Goal: Transaction & Acquisition: Purchase product/service

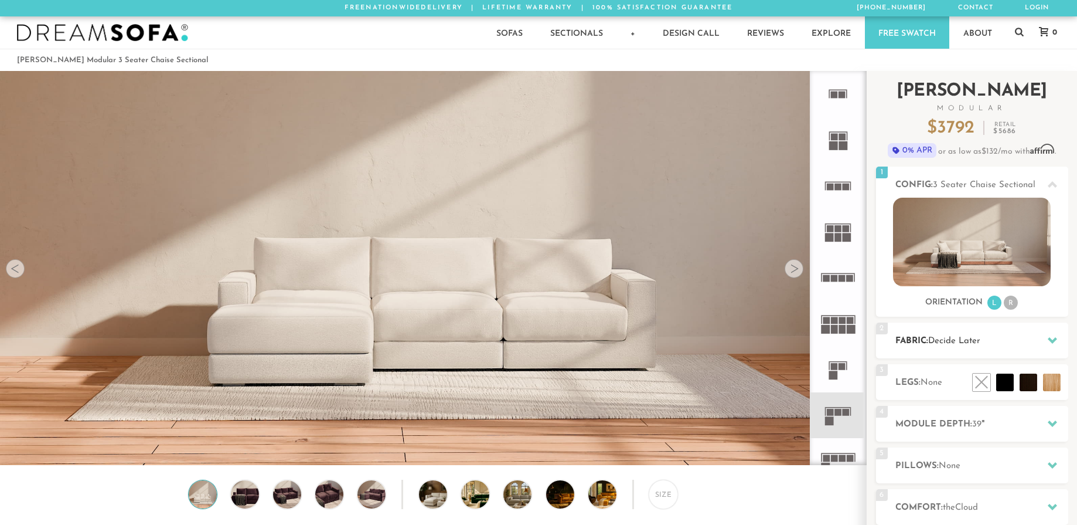
click at [1031, 335] on h2 "Fabric: Decide Later" at bounding box center [982, 340] width 173 height 13
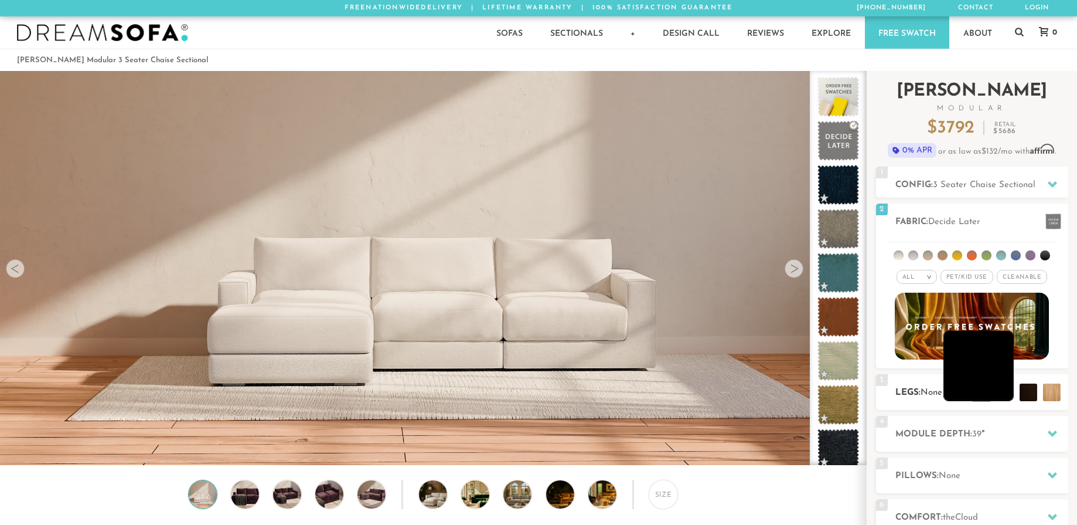
click at [1002, 389] on li at bounding box center [979, 366] width 70 height 70
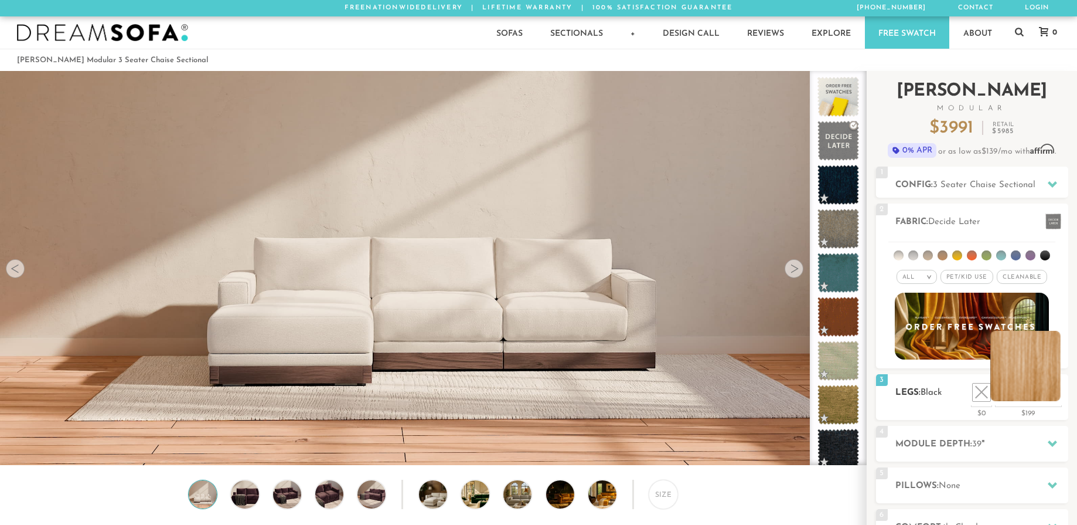
click at [1055, 389] on li at bounding box center [1025, 366] width 70 height 70
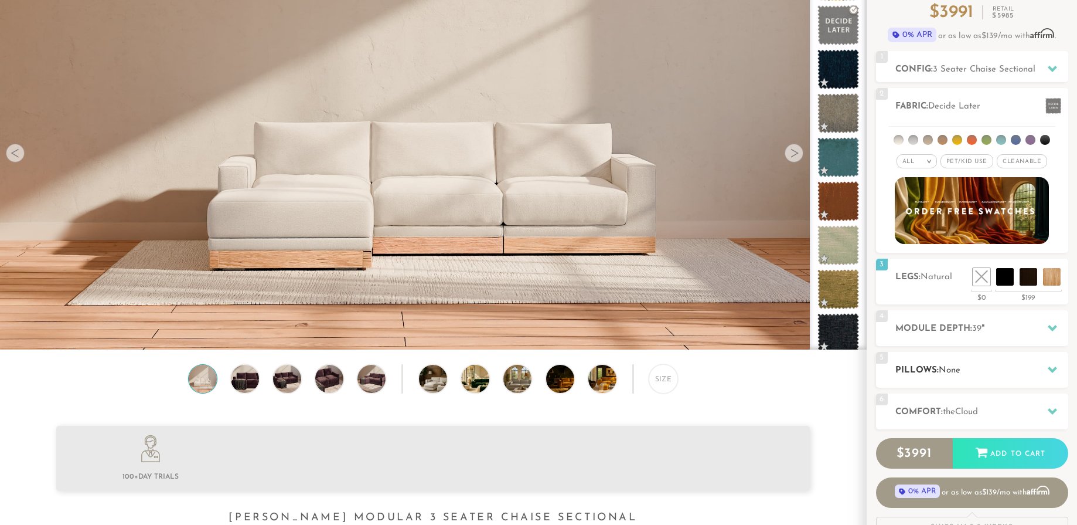
scroll to position [117, 0]
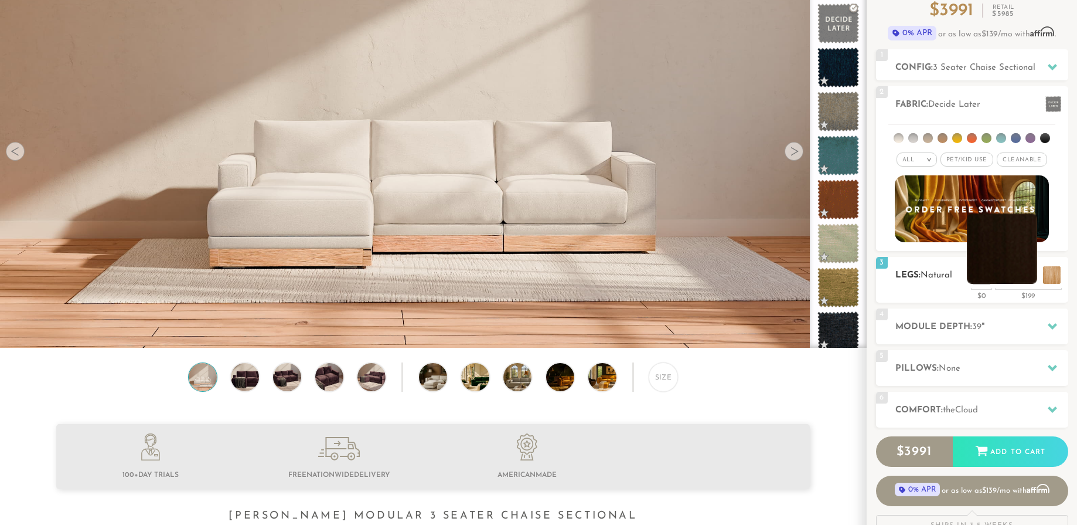
click at [1031, 276] on li at bounding box center [1002, 248] width 70 height 70
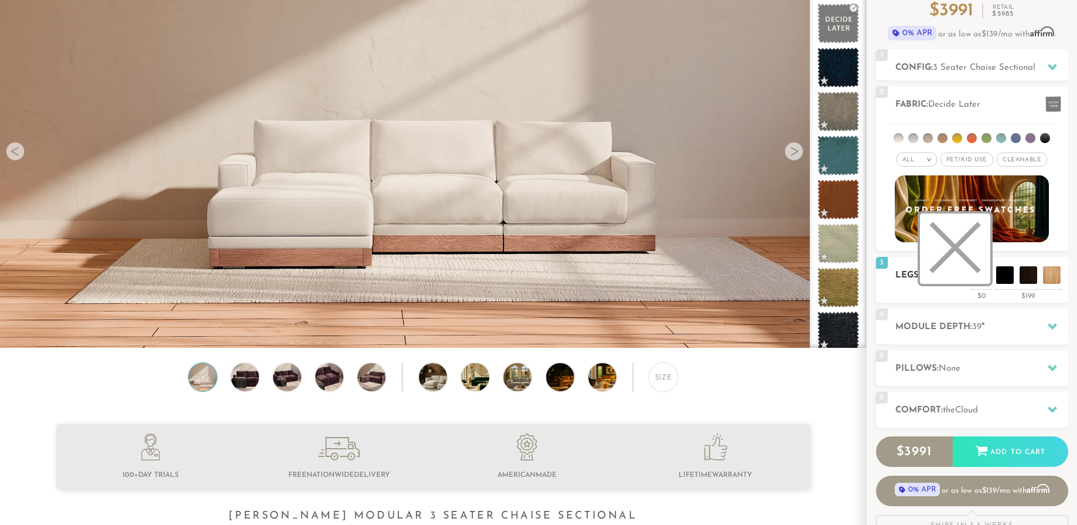
click at [979, 274] on li at bounding box center [955, 248] width 70 height 70
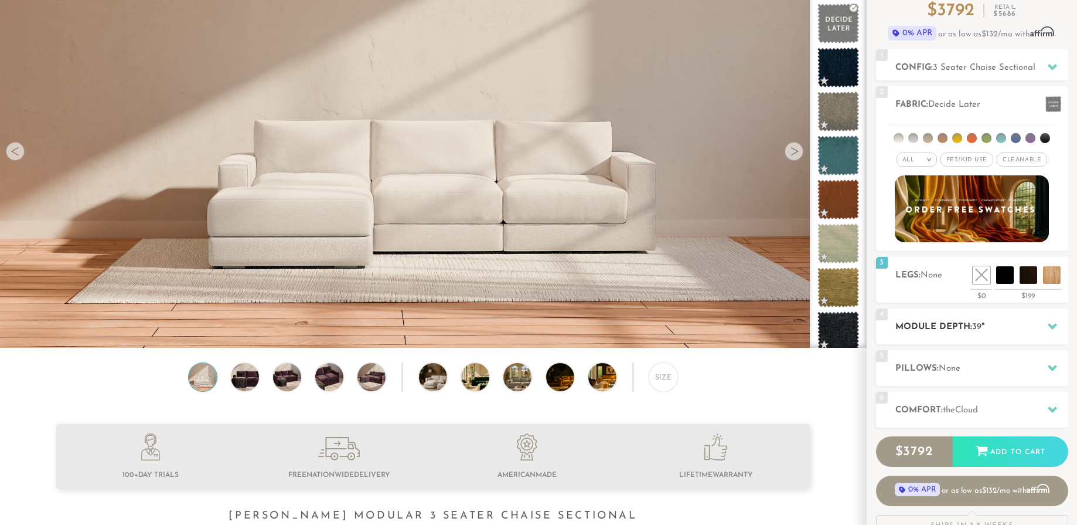
click at [996, 328] on h2 "Module Depth: 39 "" at bounding box center [982, 326] width 173 height 13
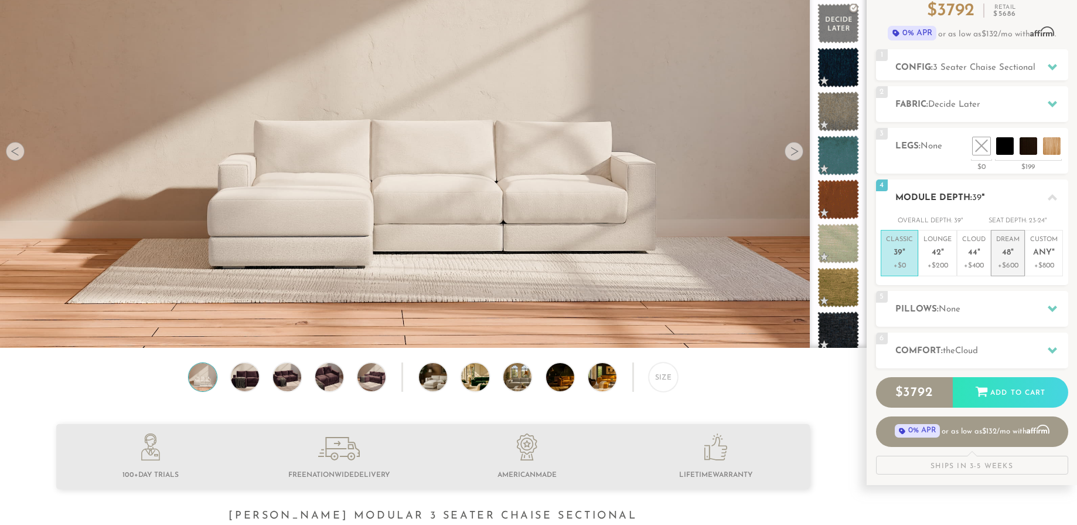
click at [1020, 266] on p "+$600" at bounding box center [1007, 265] width 23 height 11
click at [968, 266] on p "+$400" at bounding box center [973, 265] width 23 height 11
click at [951, 266] on p "+$200" at bounding box center [938, 265] width 28 height 11
click at [1009, 304] on h2 "Pillows: None" at bounding box center [982, 308] width 173 height 13
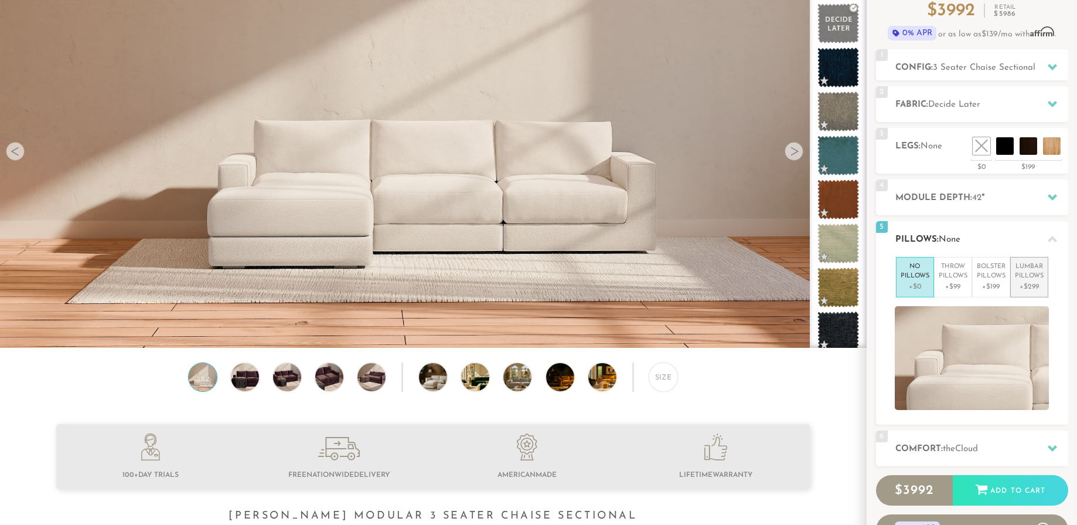
click at [1042, 287] on p "+$299" at bounding box center [1029, 286] width 29 height 11
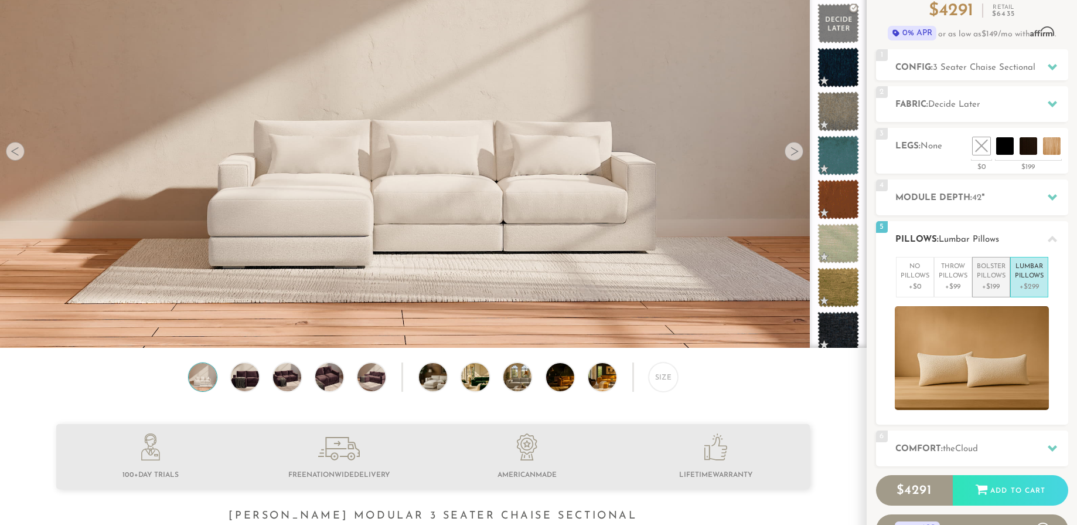
click at [1001, 291] on p "+$199" at bounding box center [991, 286] width 29 height 11
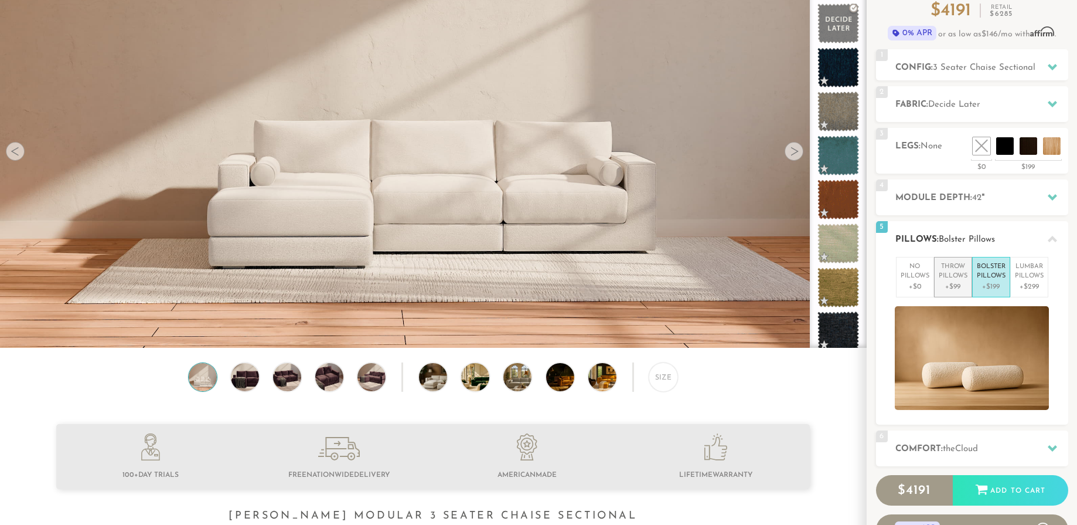
click at [958, 291] on p "+$99" at bounding box center [953, 286] width 29 height 11
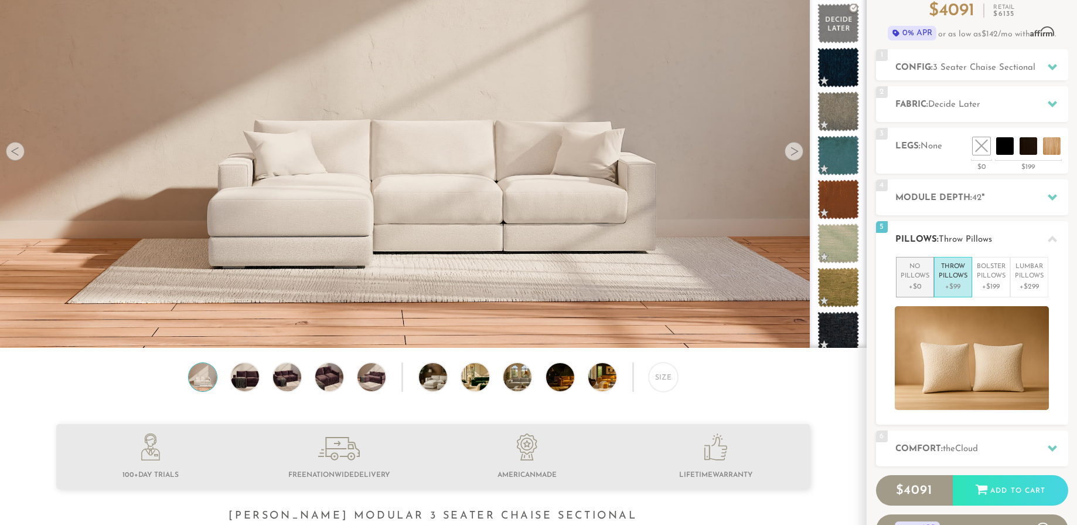
click at [922, 289] on p "+$0" at bounding box center [915, 286] width 29 height 11
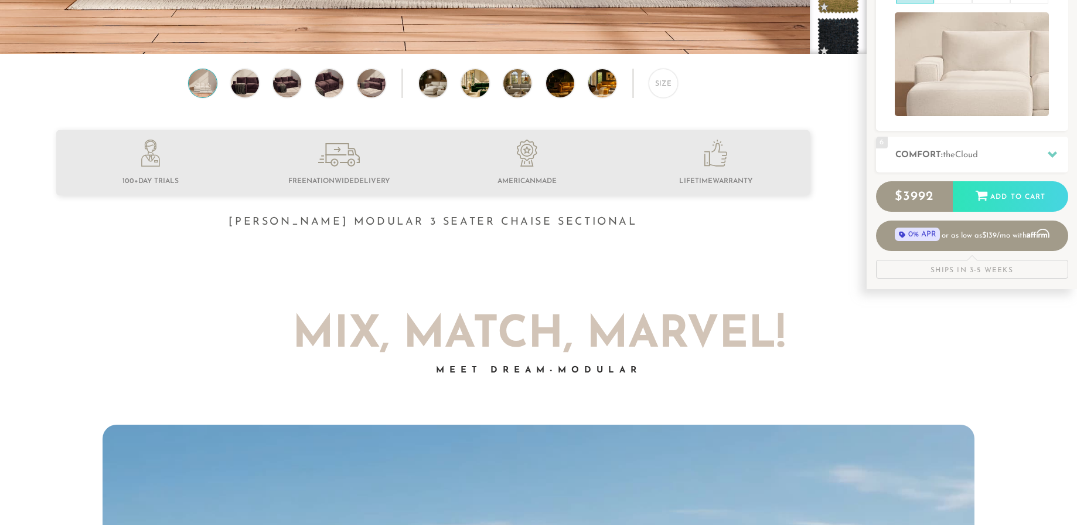
scroll to position [0, 0]
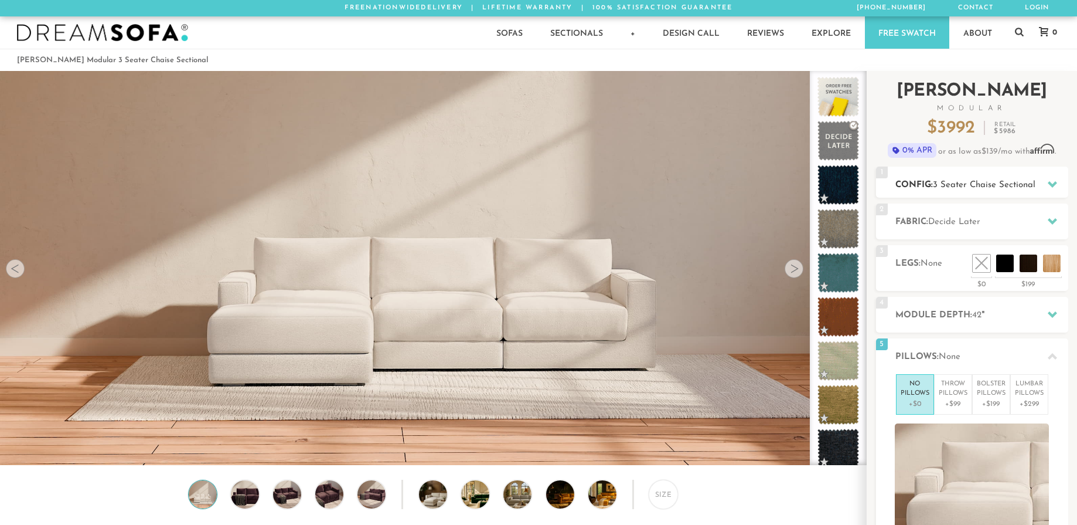
click at [1031, 188] on span "3 Seater Chaise Sectional" at bounding box center [984, 185] width 103 height 9
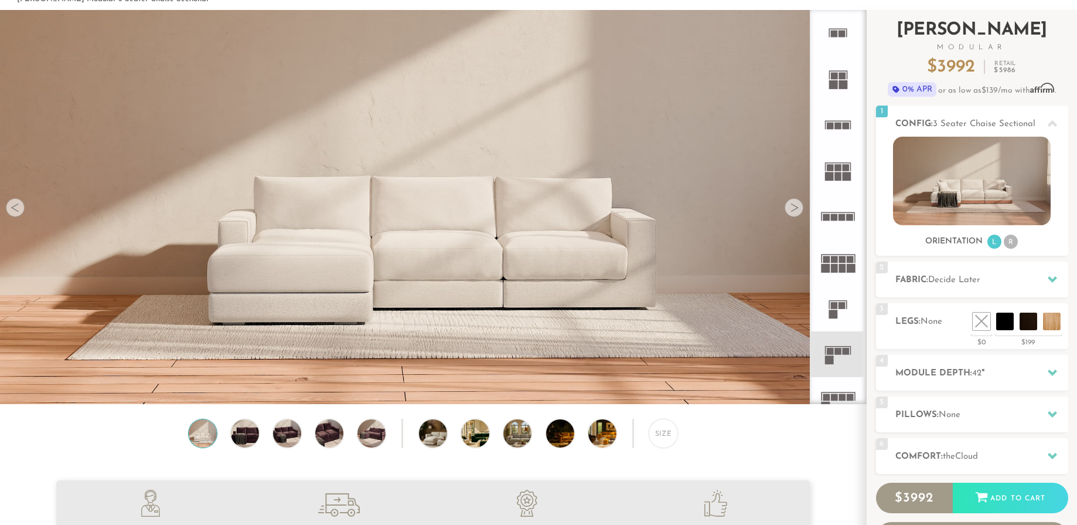
scroll to position [60, 0]
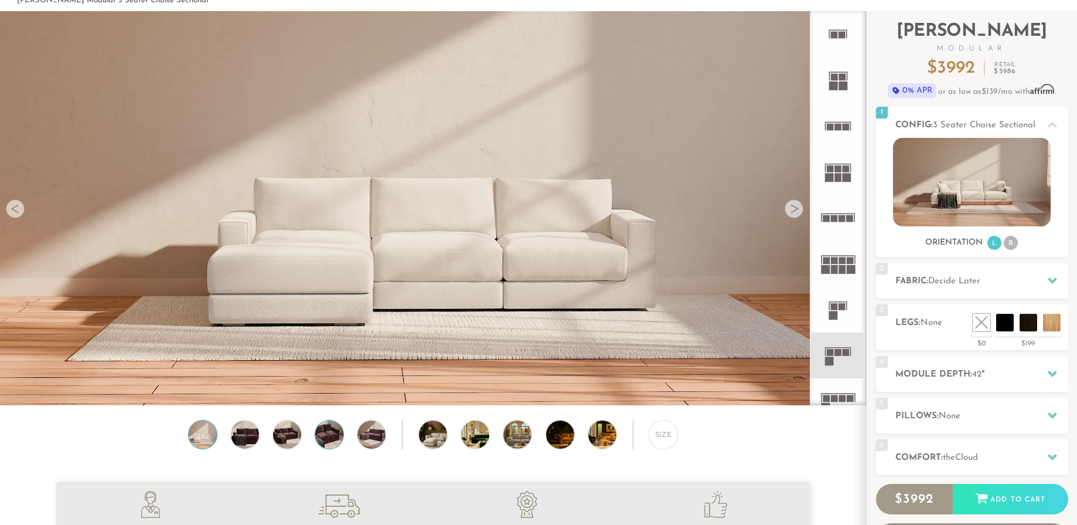
click at [339, 438] on img at bounding box center [329, 434] width 34 height 28
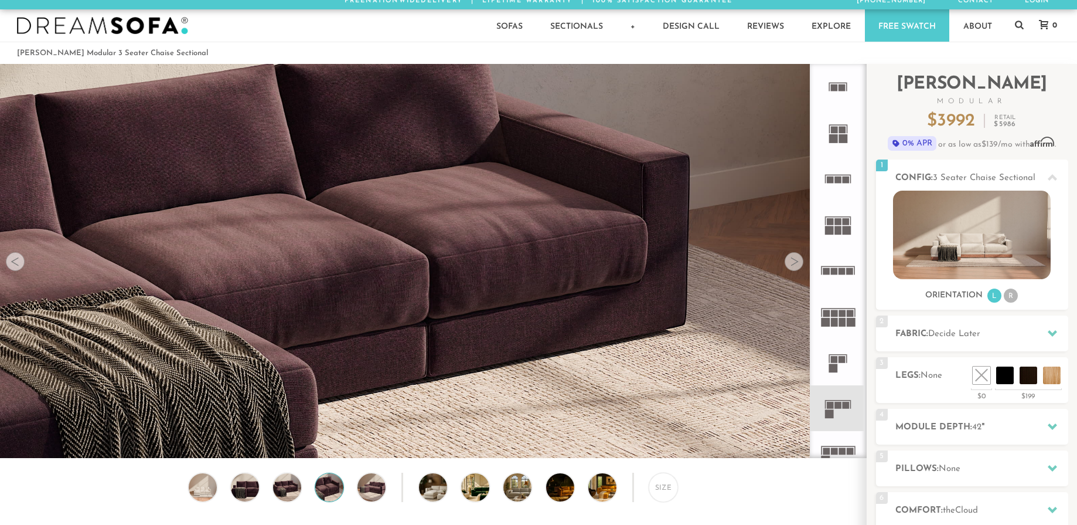
scroll to position [0, 0]
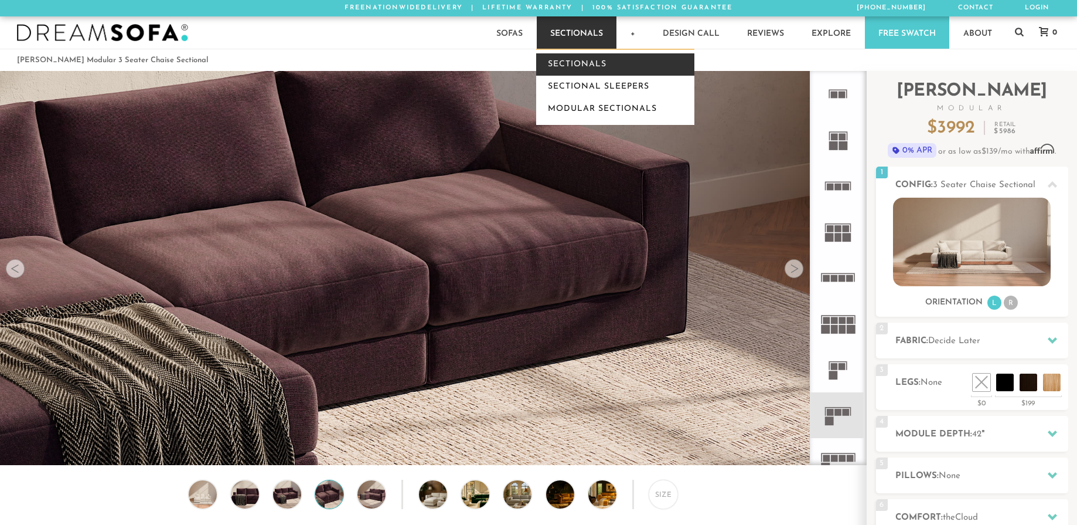
click at [604, 58] on link "Sectionals" at bounding box center [615, 64] width 158 height 22
